Goal: Check status: Check status

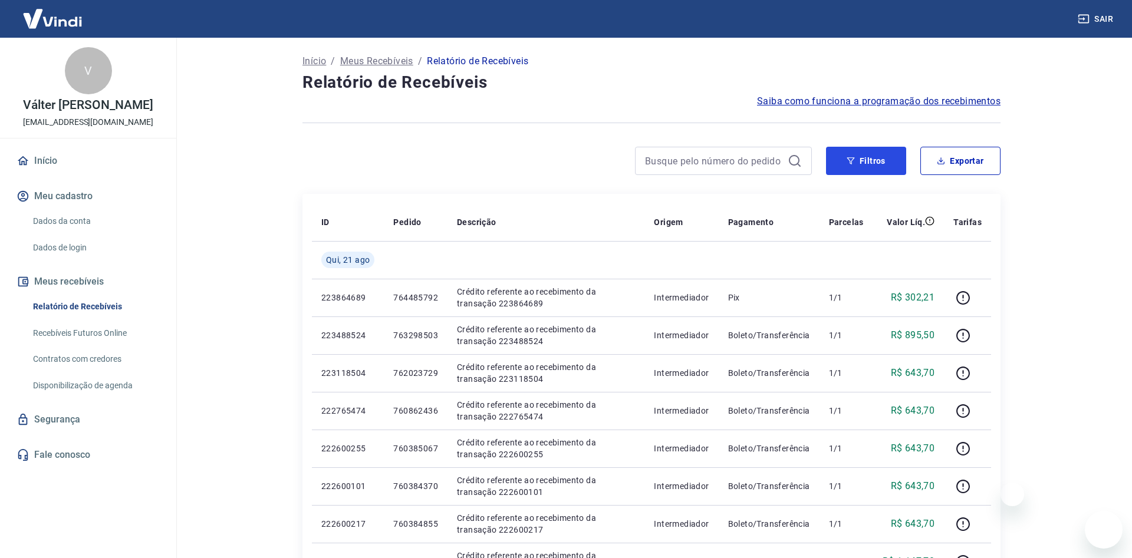
click at [869, 166] on button "Filtros" at bounding box center [866, 161] width 80 height 28
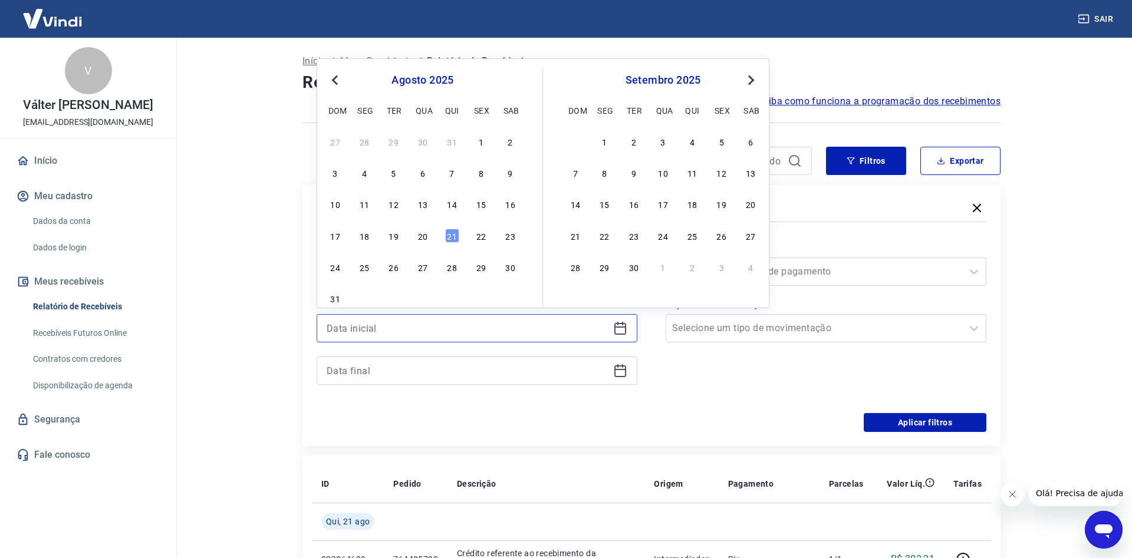
click at [371, 335] on input at bounding box center [468, 328] width 282 height 18
click at [428, 236] on div "20" at bounding box center [423, 236] width 14 height 14
type input "[DATE]"
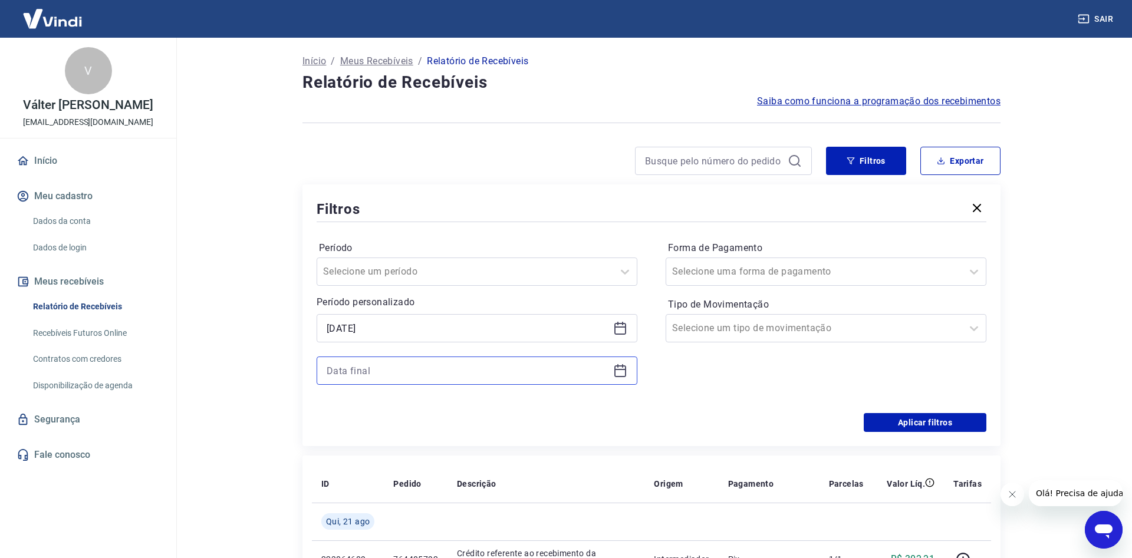
click at [355, 367] on input at bounding box center [468, 371] width 282 height 18
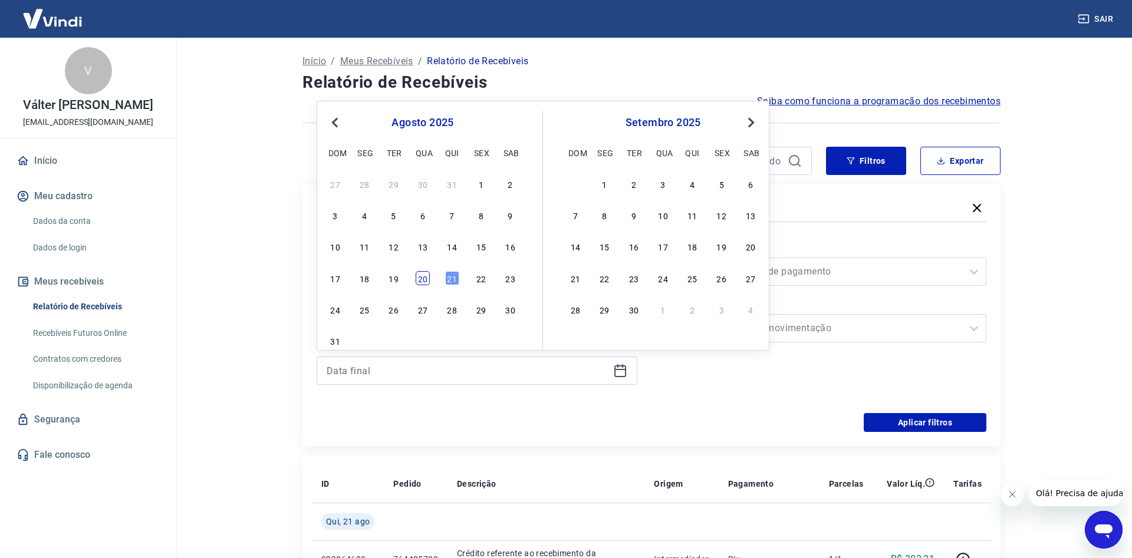
click at [424, 281] on div "20" at bounding box center [423, 278] width 14 height 14
type input "[DATE]"
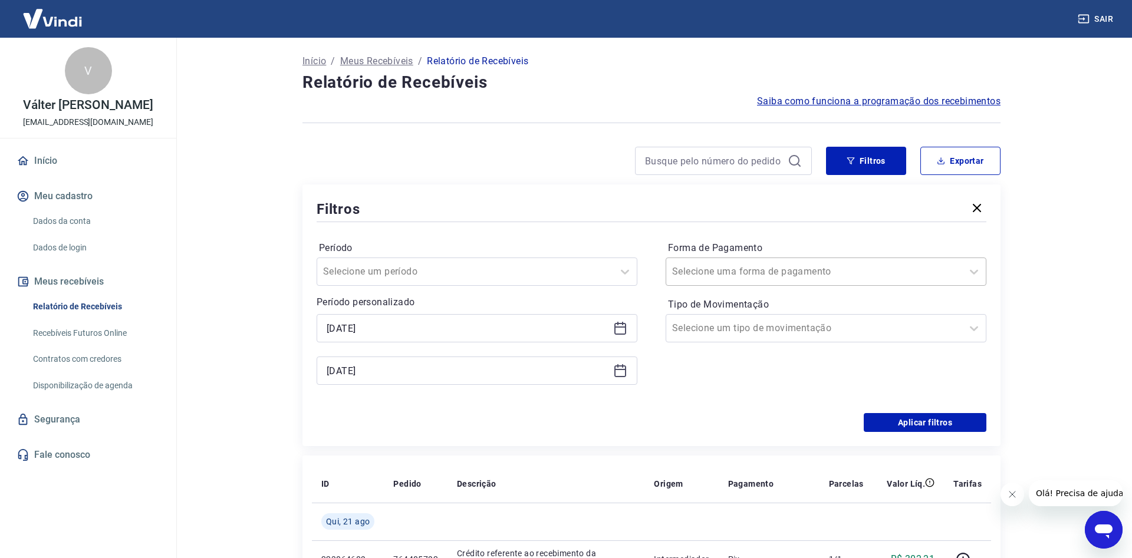
click at [710, 271] on input "Forma de Pagamento" at bounding box center [731, 272] width 119 height 14
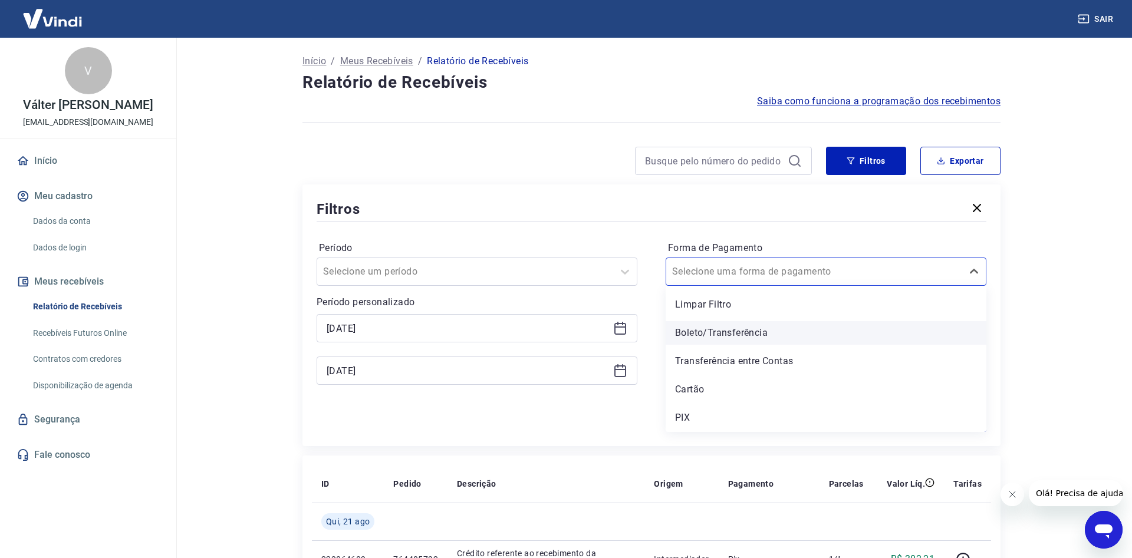
click at [715, 329] on div "Boleto/Transferência" at bounding box center [825, 333] width 321 height 24
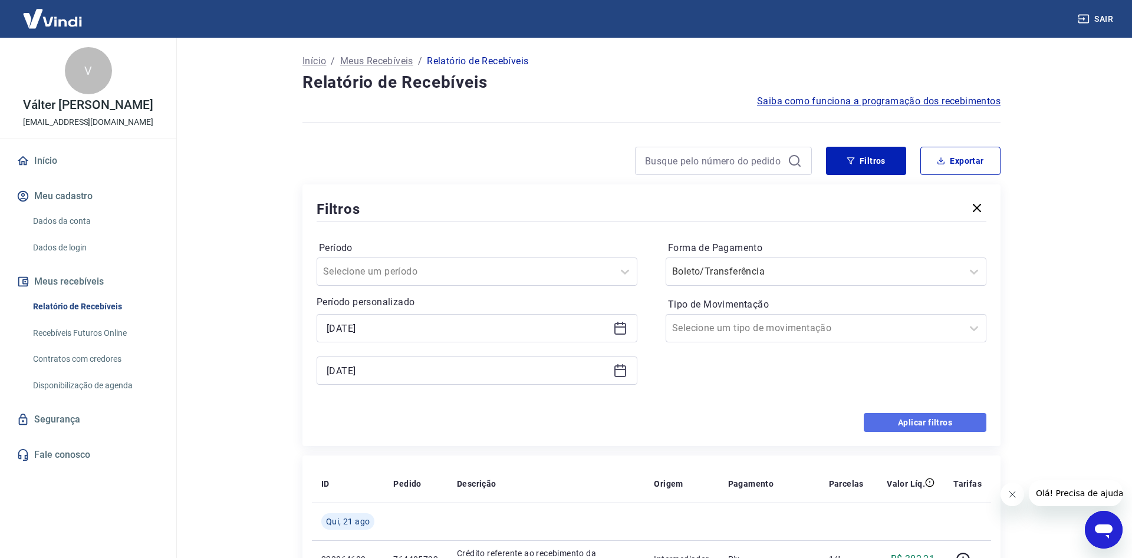
click at [922, 417] on button "Aplicar filtros" at bounding box center [924, 422] width 123 height 19
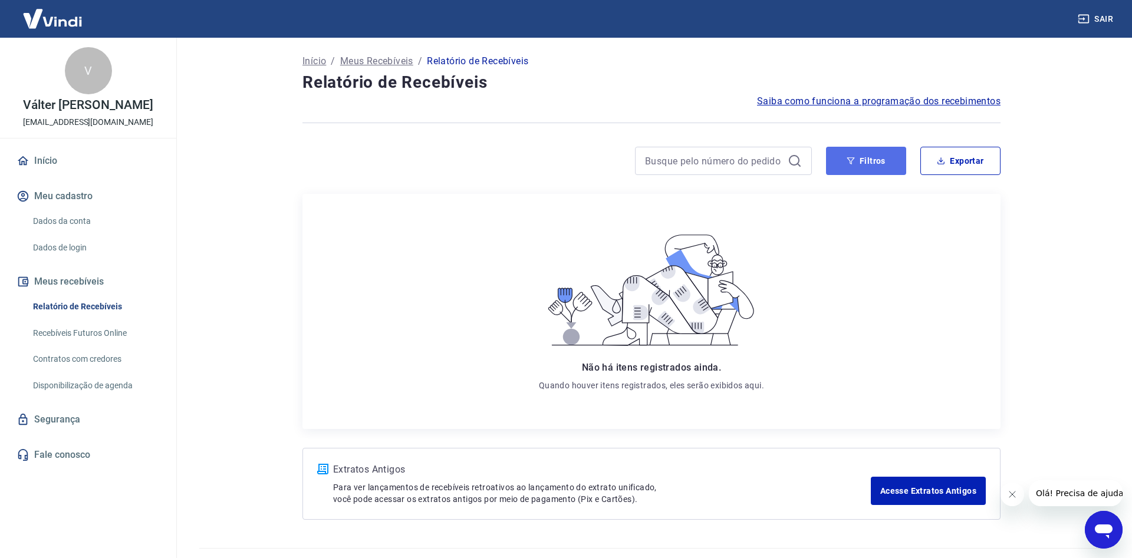
click at [863, 160] on button "Filtros" at bounding box center [866, 161] width 80 height 28
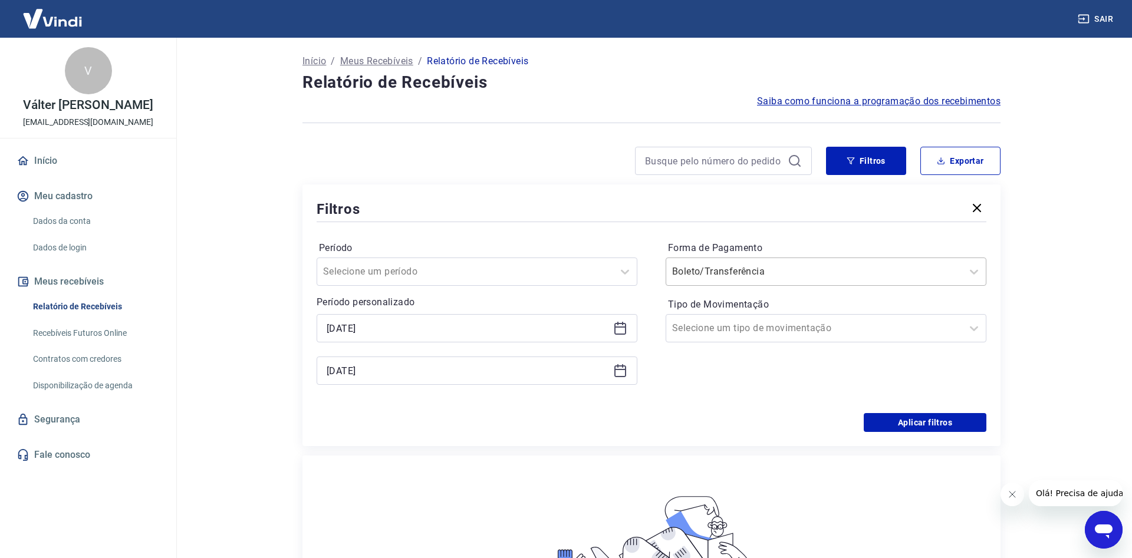
click at [726, 278] on input "Forma de Pagamento" at bounding box center [731, 272] width 119 height 14
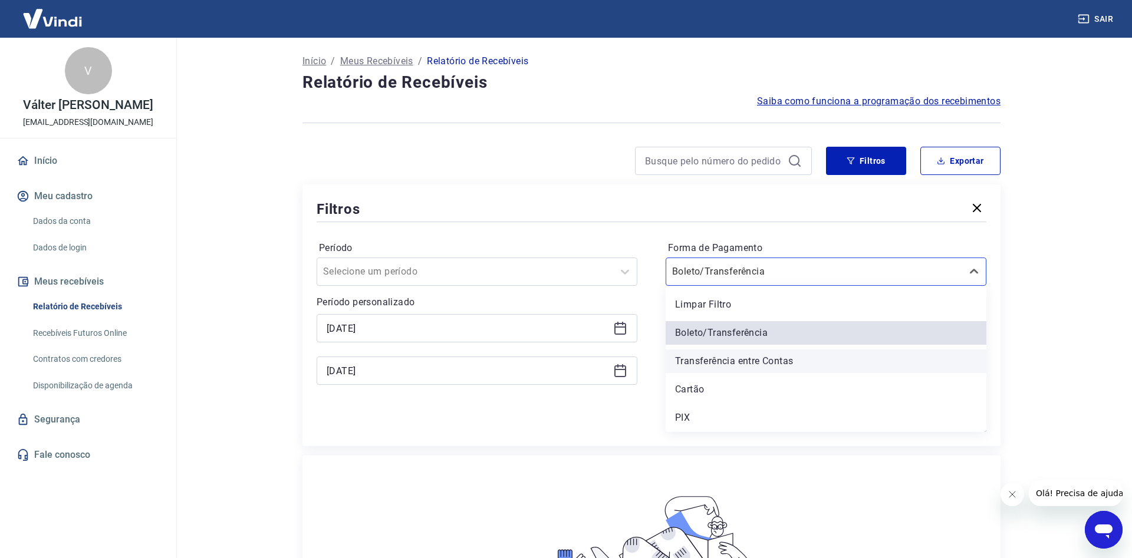
click at [706, 364] on div "Transferência entre Contas" at bounding box center [825, 362] width 321 height 24
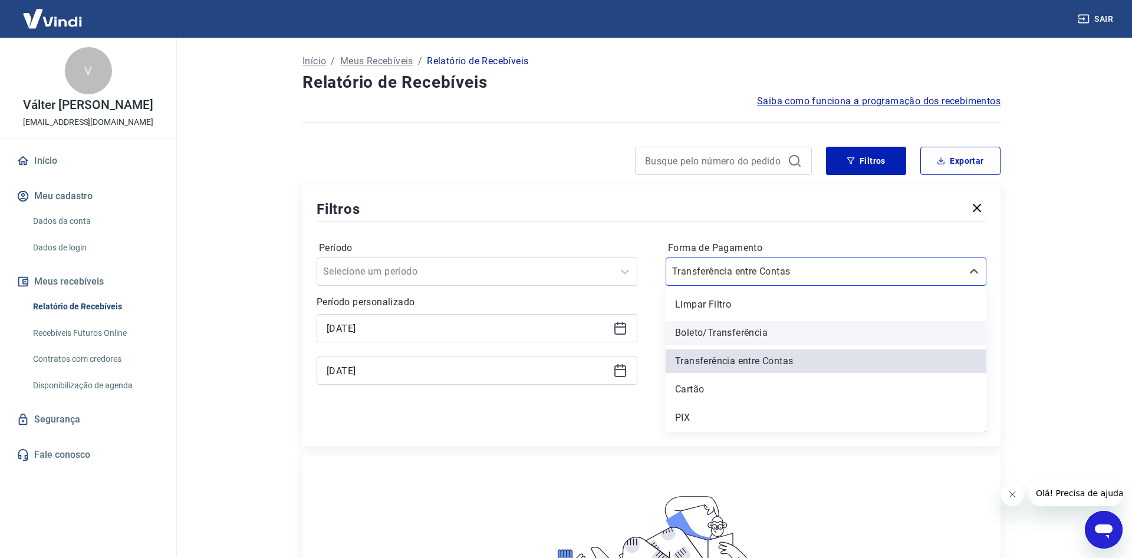
drag, startPoint x: 726, startPoint y: 272, endPoint x: 720, endPoint y: 338, distance: 65.7
click at [726, 279] on input "Forma de Pagamento" at bounding box center [731, 272] width 119 height 14
click at [687, 422] on div "PIX" at bounding box center [825, 418] width 321 height 24
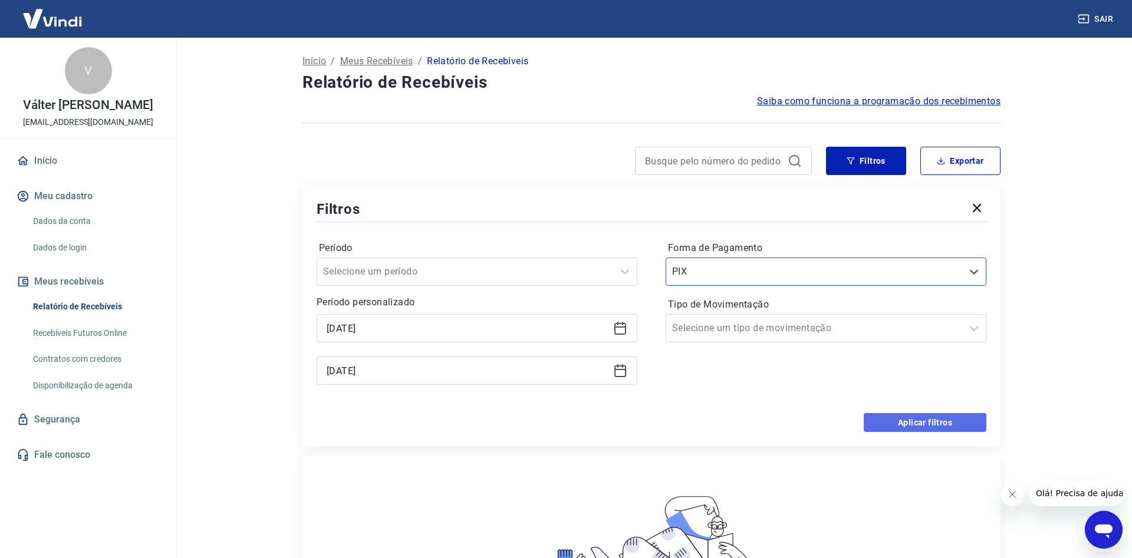
click at [902, 424] on button "Aplicar filtros" at bounding box center [924, 422] width 123 height 19
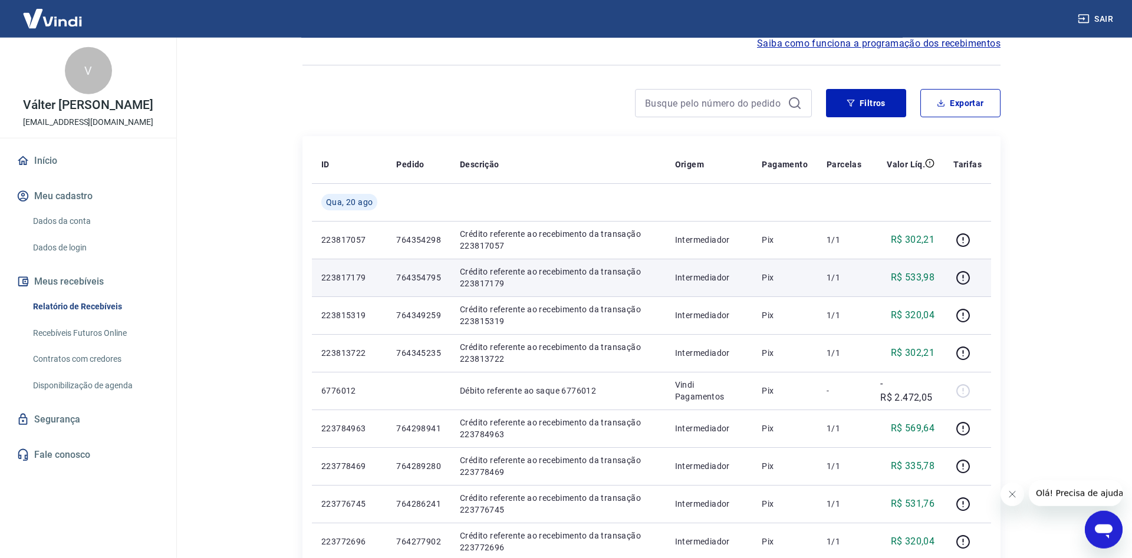
scroll to position [60, 0]
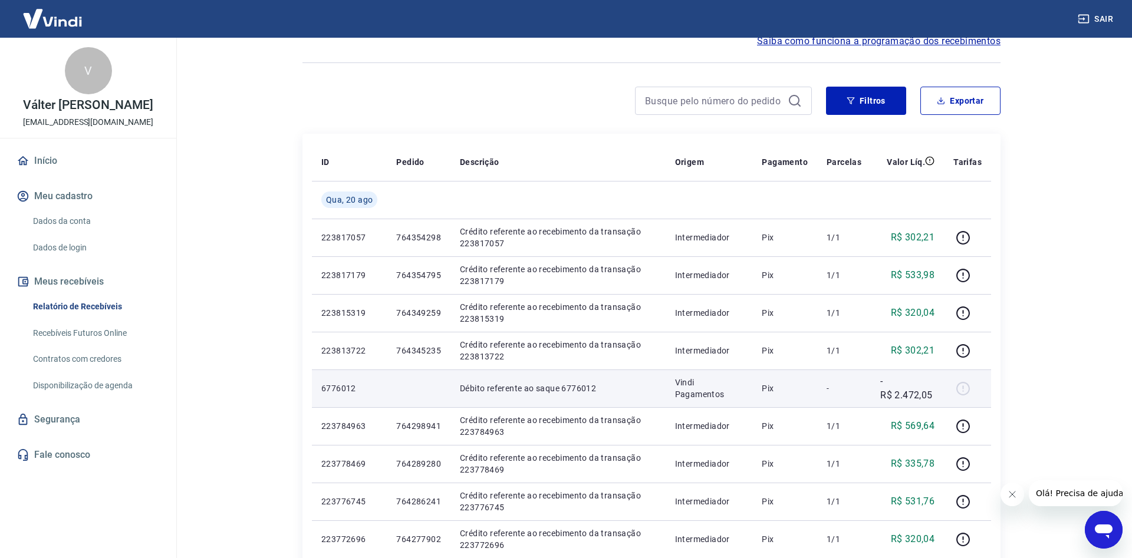
click at [915, 393] on p "-R$ 2.472,05" at bounding box center [907, 388] width 54 height 28
drag, startPoint x: 932, startPoint y: 395, endPoint x: 881, endPoint y: 397, distance: 50.7
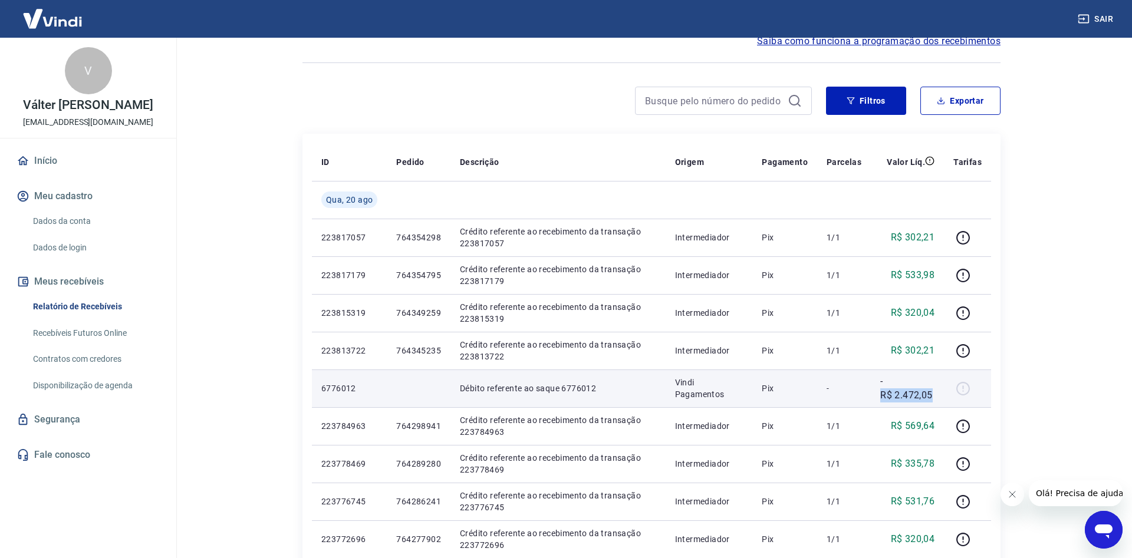
click at [881, 397] on p "-R$ 2.472,05" at bounding box center [907, 388] width 54 height 28
copy p "R$ 2.472,05"
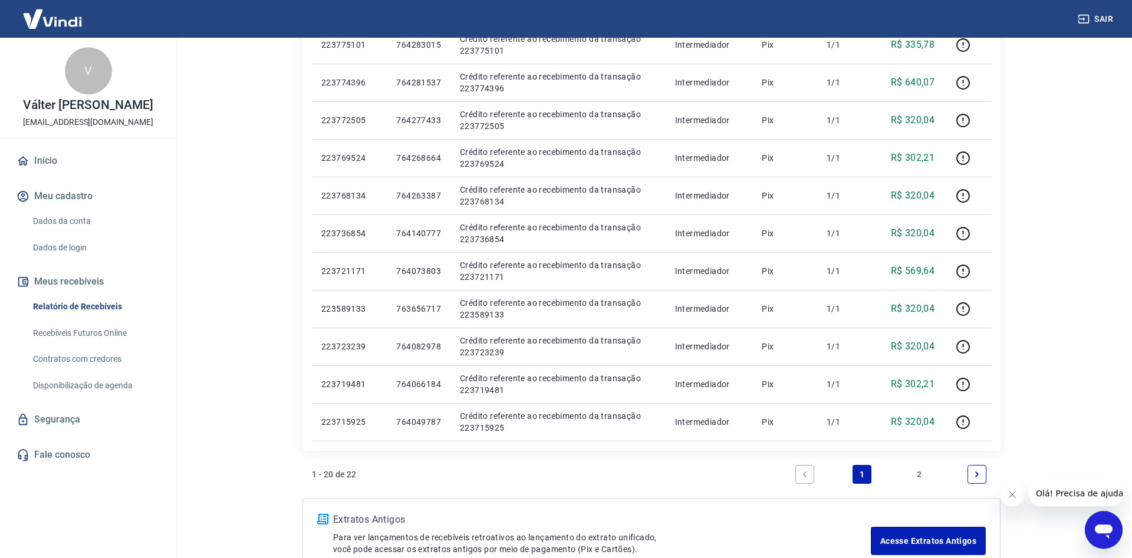
scroll to position [661, 0]
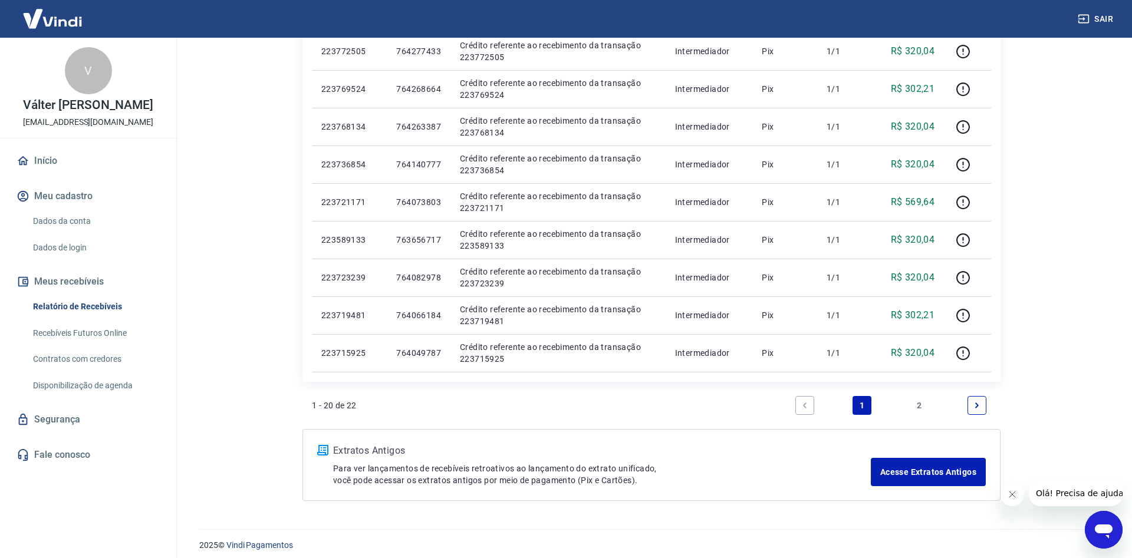
click at [920, 398] on link "2" at bounding box center [919, 405] width 19 height 19
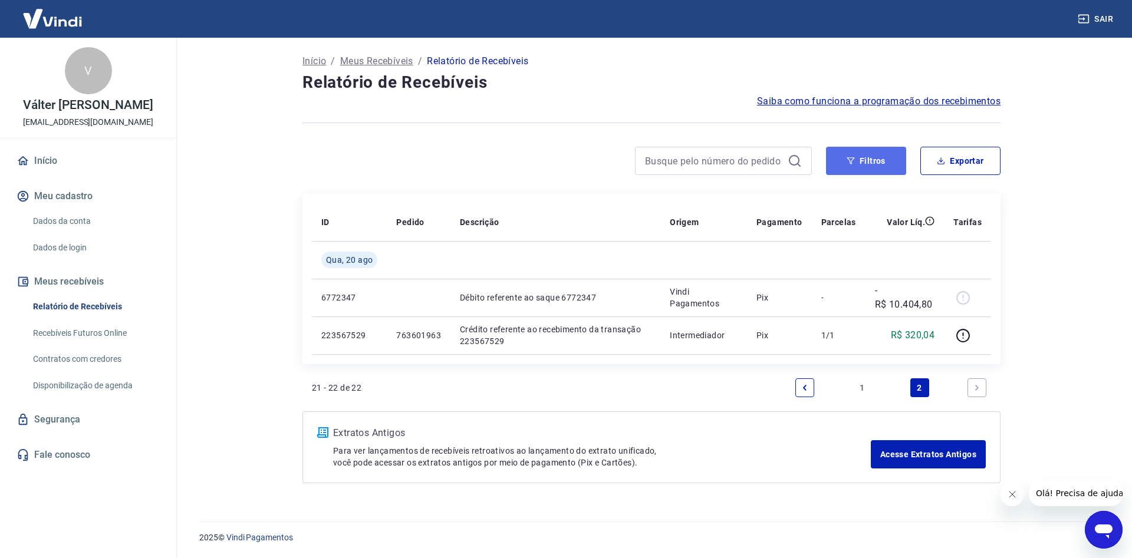
click at [868, 167] on button "Filtros" at bounding box center [866, 161] width 80 height 28
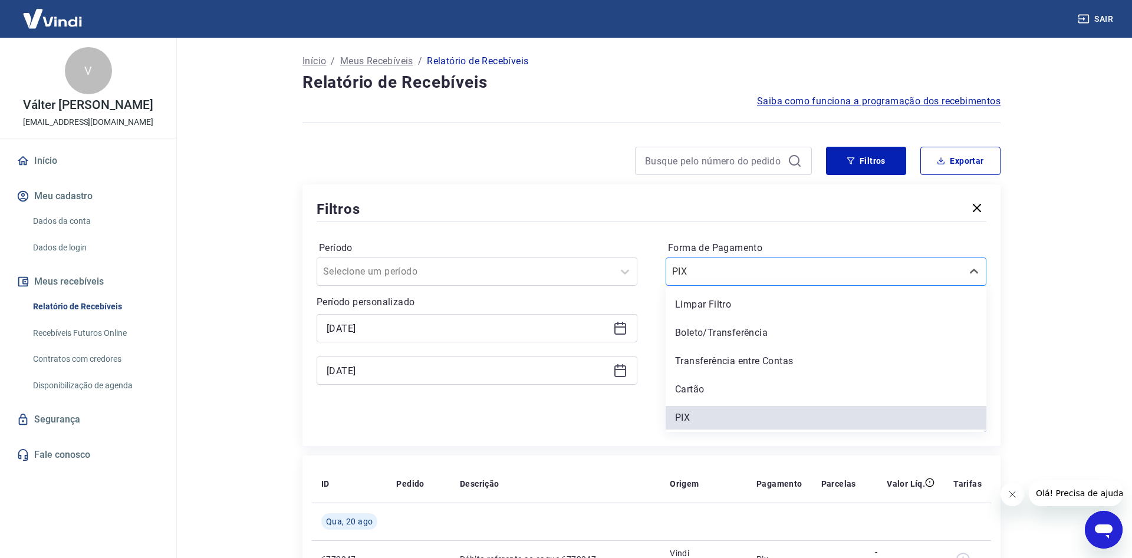
click at [713, 264] on div at bounding box center [814, 271] width 284 height 17
click at [701, 323] on div "Boleto/Transferência" at bounding box center [825, 333] width 321 height 24
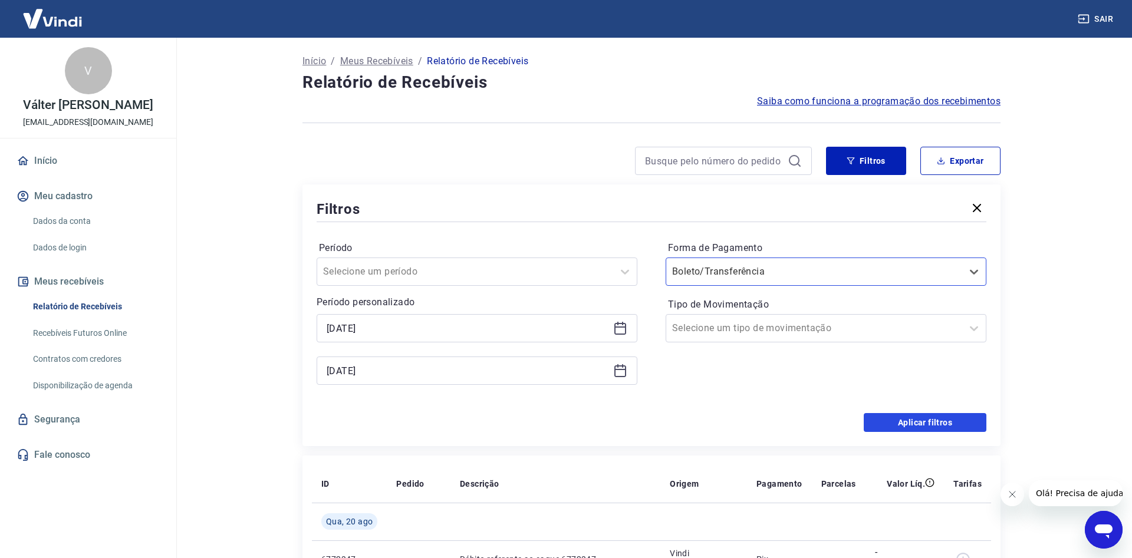
click at [942, 430] on button "Aplicar filtros" at bounding box center [924, 422] width 123 height 19
